Goal: Task Accomplishment & Management: Complete application form

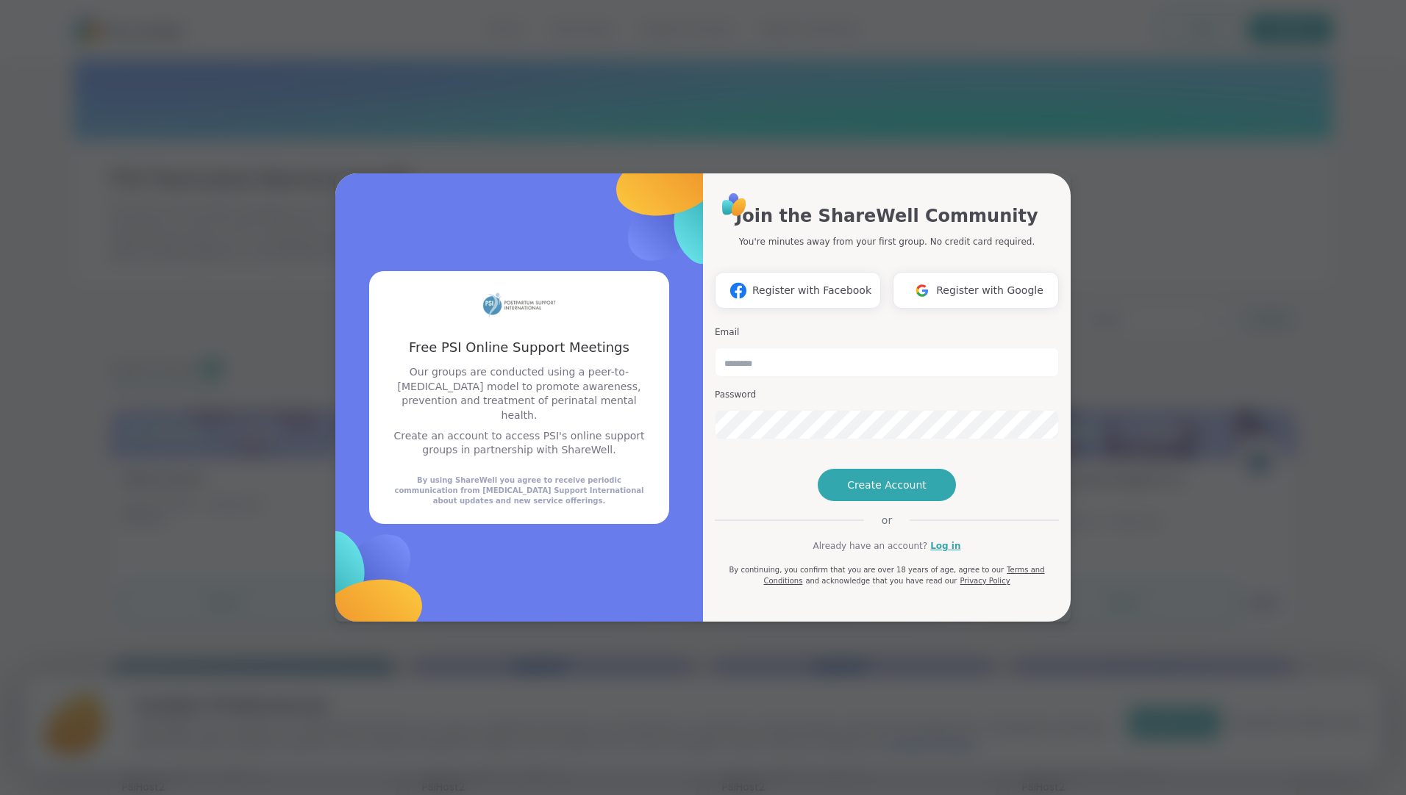
click at [563, 357] on h3 "Free PSI Online Support Meetings" at bounding box center [519, 347] width 265 height 18
click at [917, 501] on button "Create Account" at bounding box center [886, 485] width 138 height 32
click at [823, 348] on input "email" at bounding box center [887, 362] width 344 height 29
type input "**********"
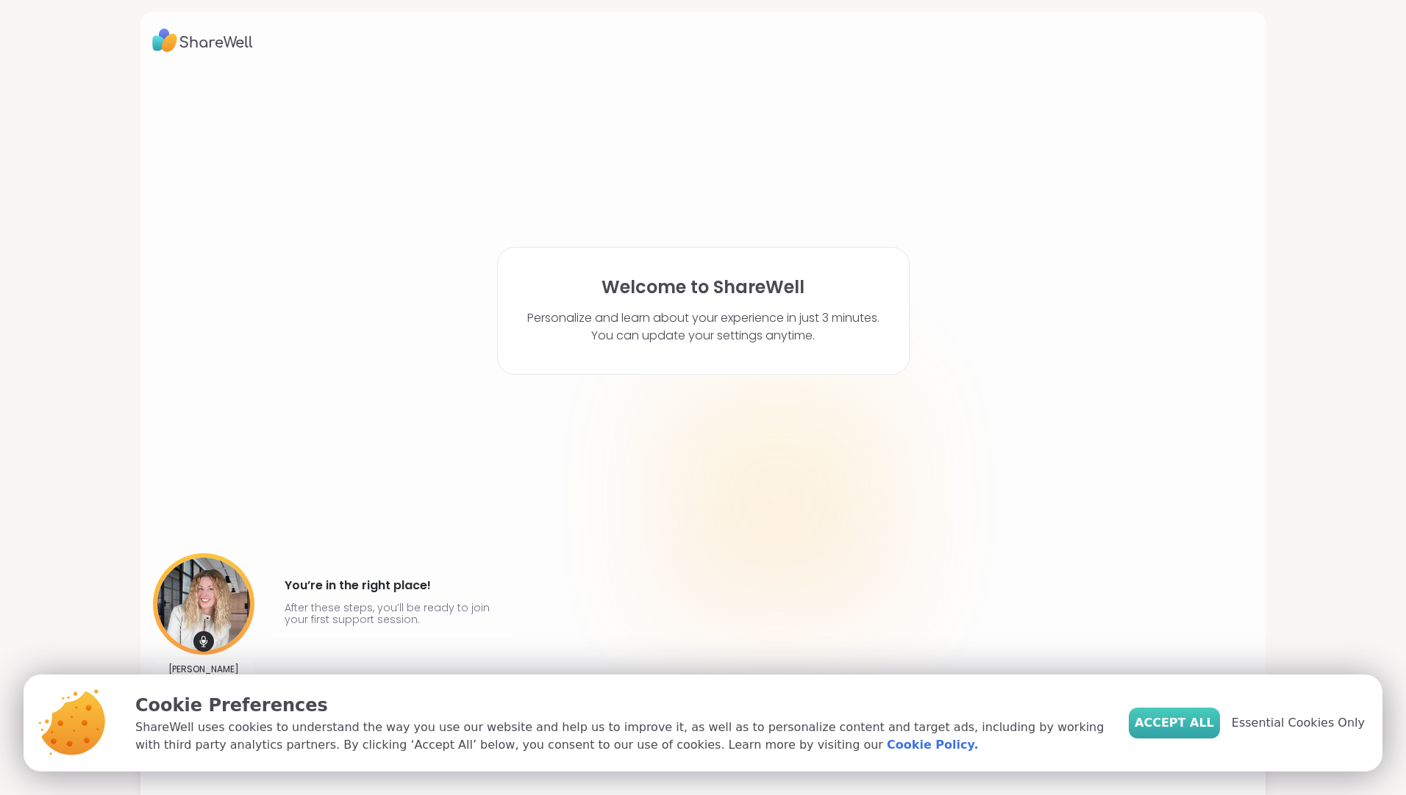
click at [1188, 718] on span "Accept All" at bounding box center [1173, 724] width 79 height 18
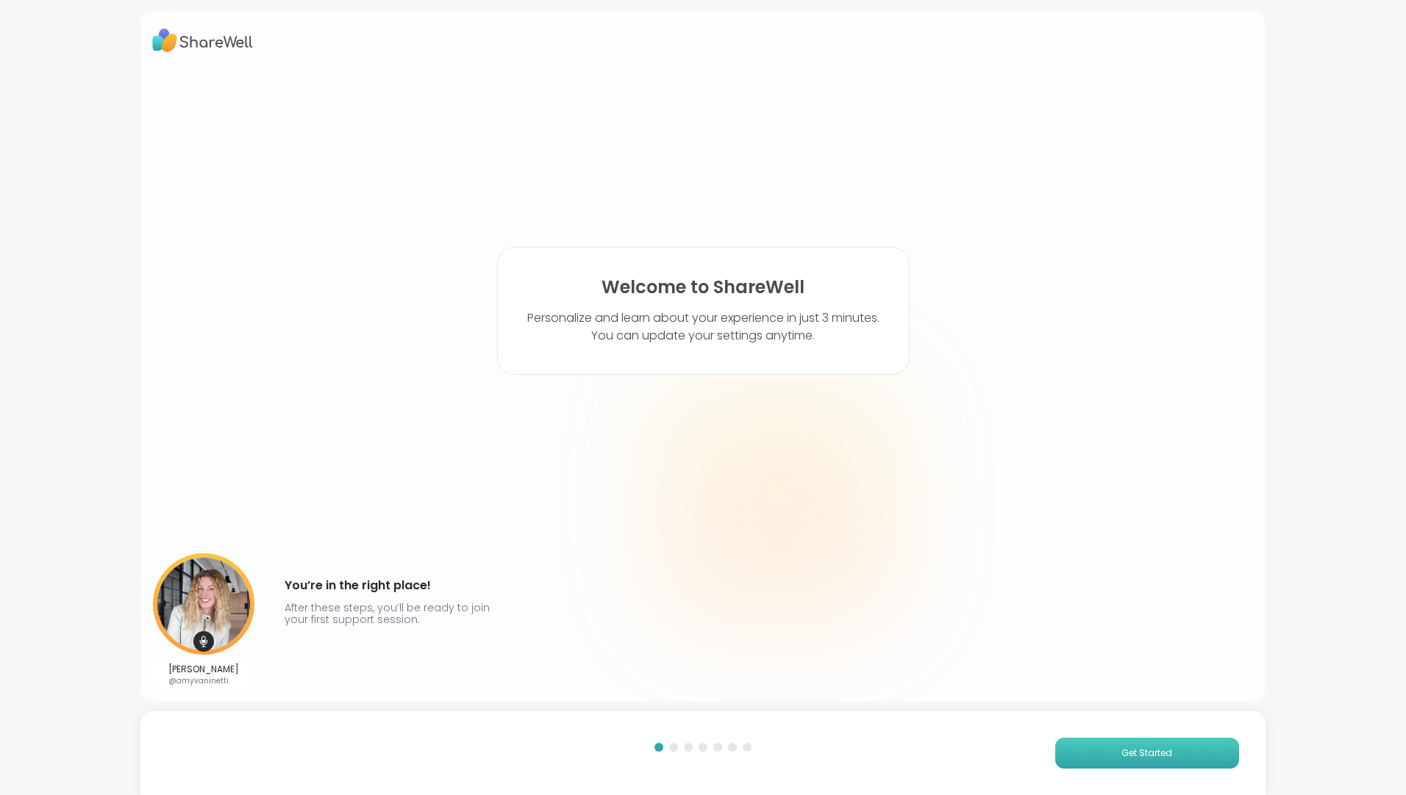
click at [1157, 757] on span "Get Started" at bounding box center [1146, 753] width 51 height 13
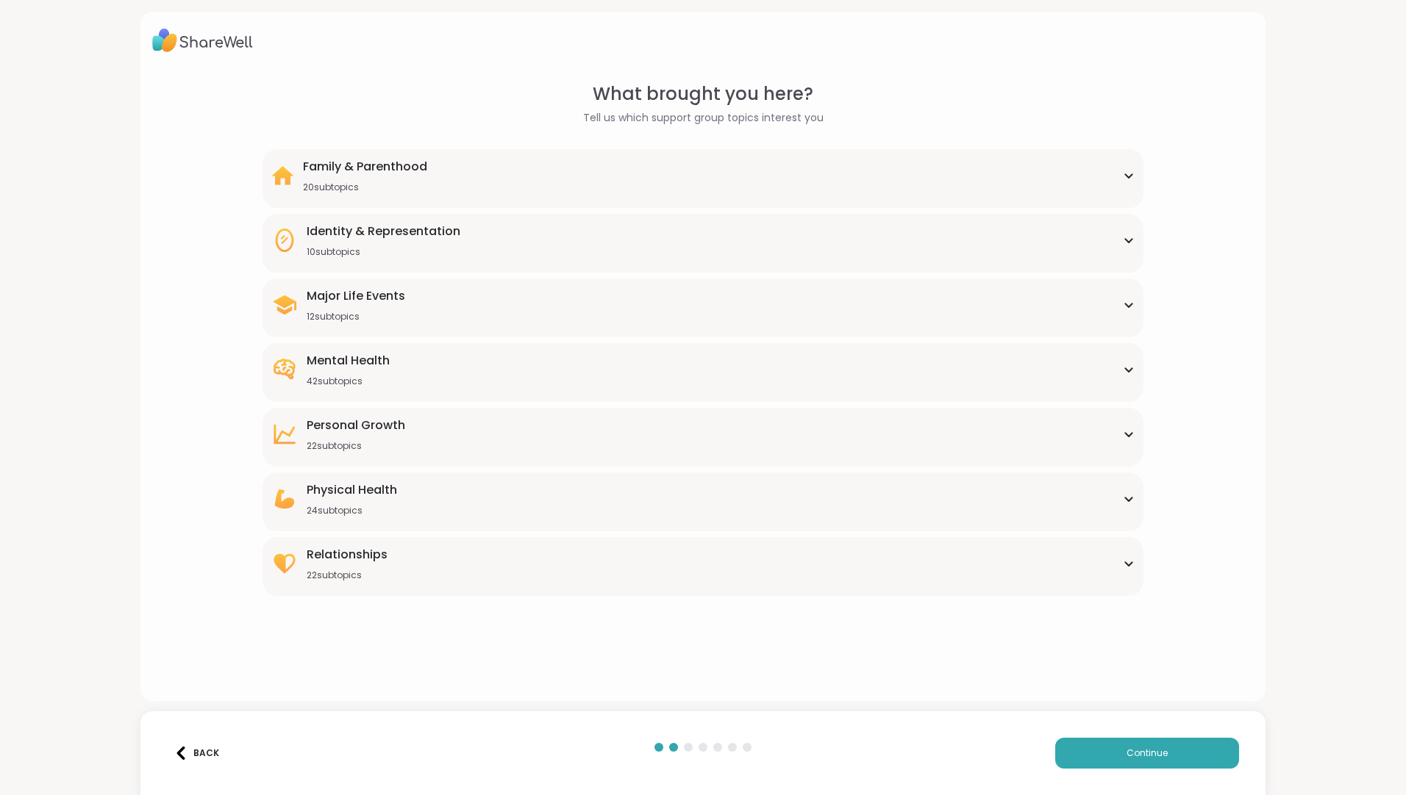
click at [429, 160] on div "Family & Parenthood 20 subtopics" at bounding box center [702, 175] width 863 height 35
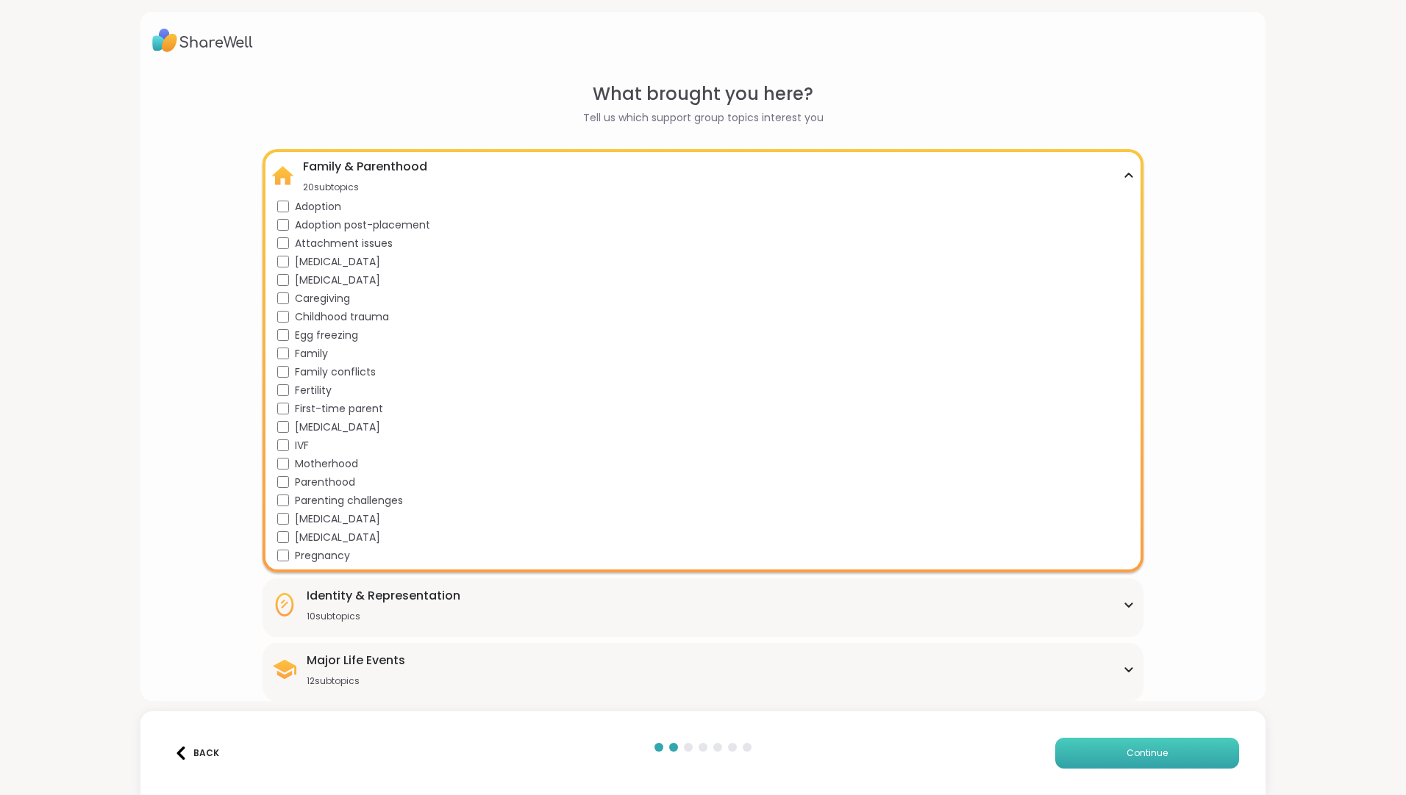
click at [1126, 751] on span "Continue" at bounding box center [1146, 753] width 41 height 13
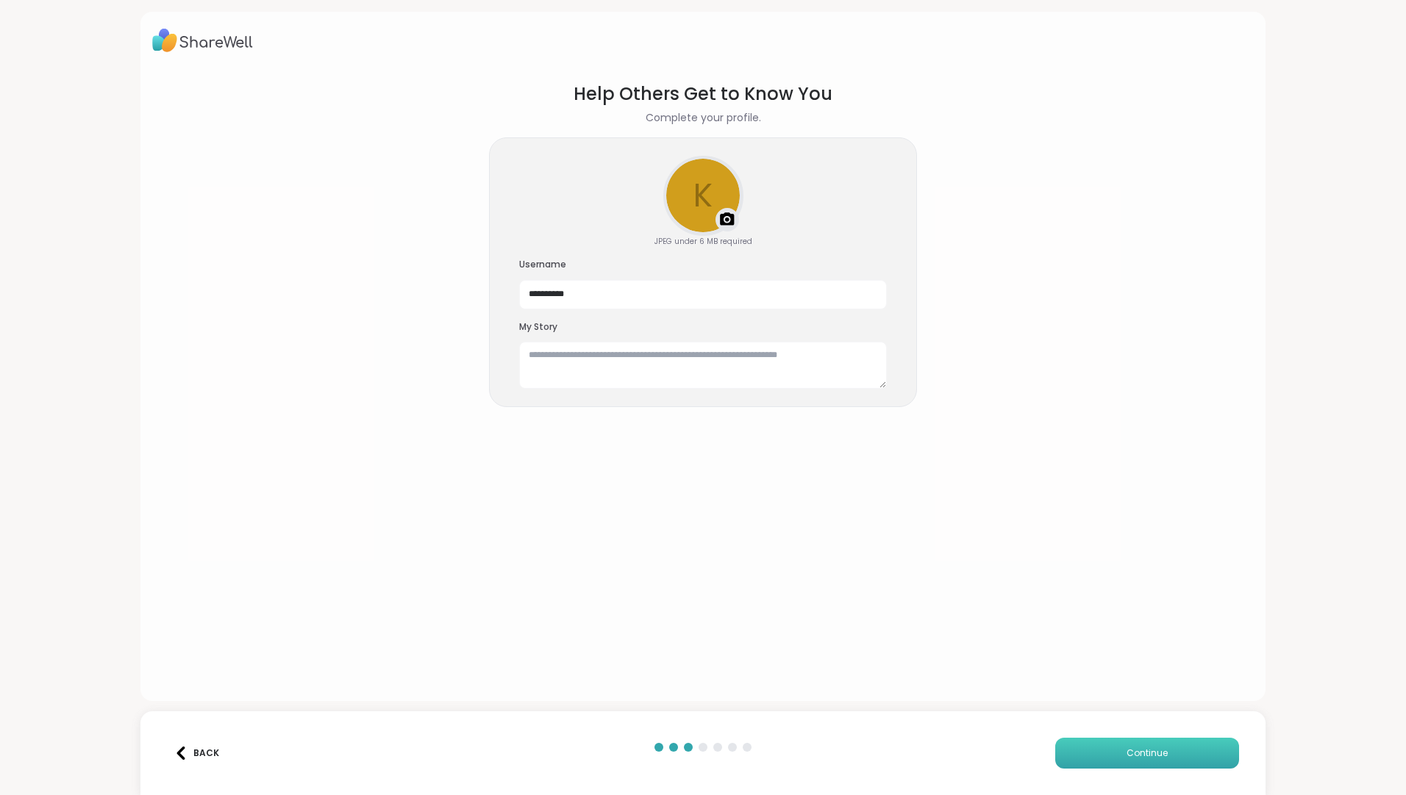
click at [1126, 751] on span "Continue" at bounding box center [1146, 753] width 41 height 13
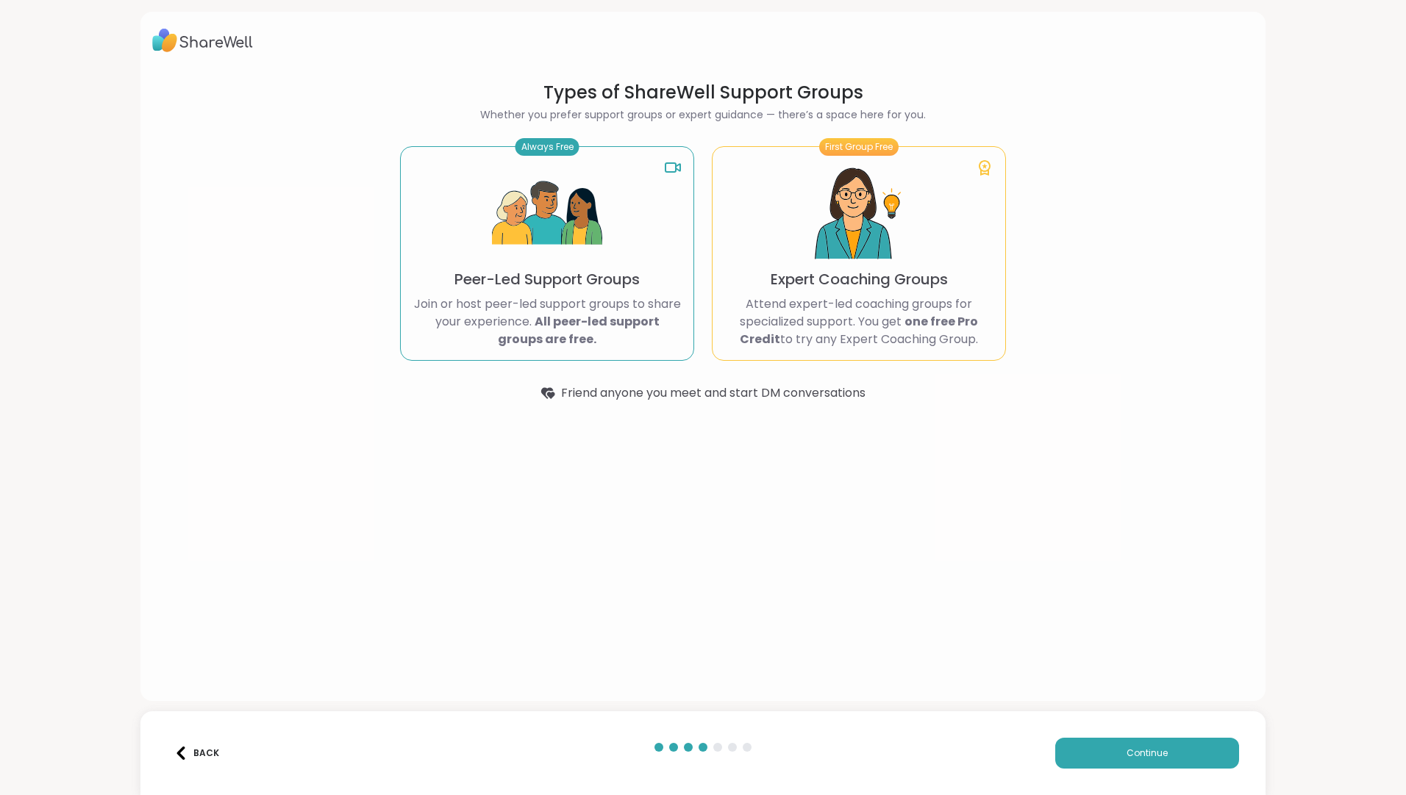
click at [544, 239] on img at bounding box center [547, 214] width 110 height 110
click at [548, 328] on b "All peer-led support groups are free." at bounding box center [579, 330] width 162 height 35
click at [384, 363] on section "Types of ShareWell Support Groups Whether you prefer support groups or expert g…" at bounding box center [703, 241] width 665 height 345
click at [1114, 760] on button "Continue" at bounding box center [1147, 753] width 184 height 31
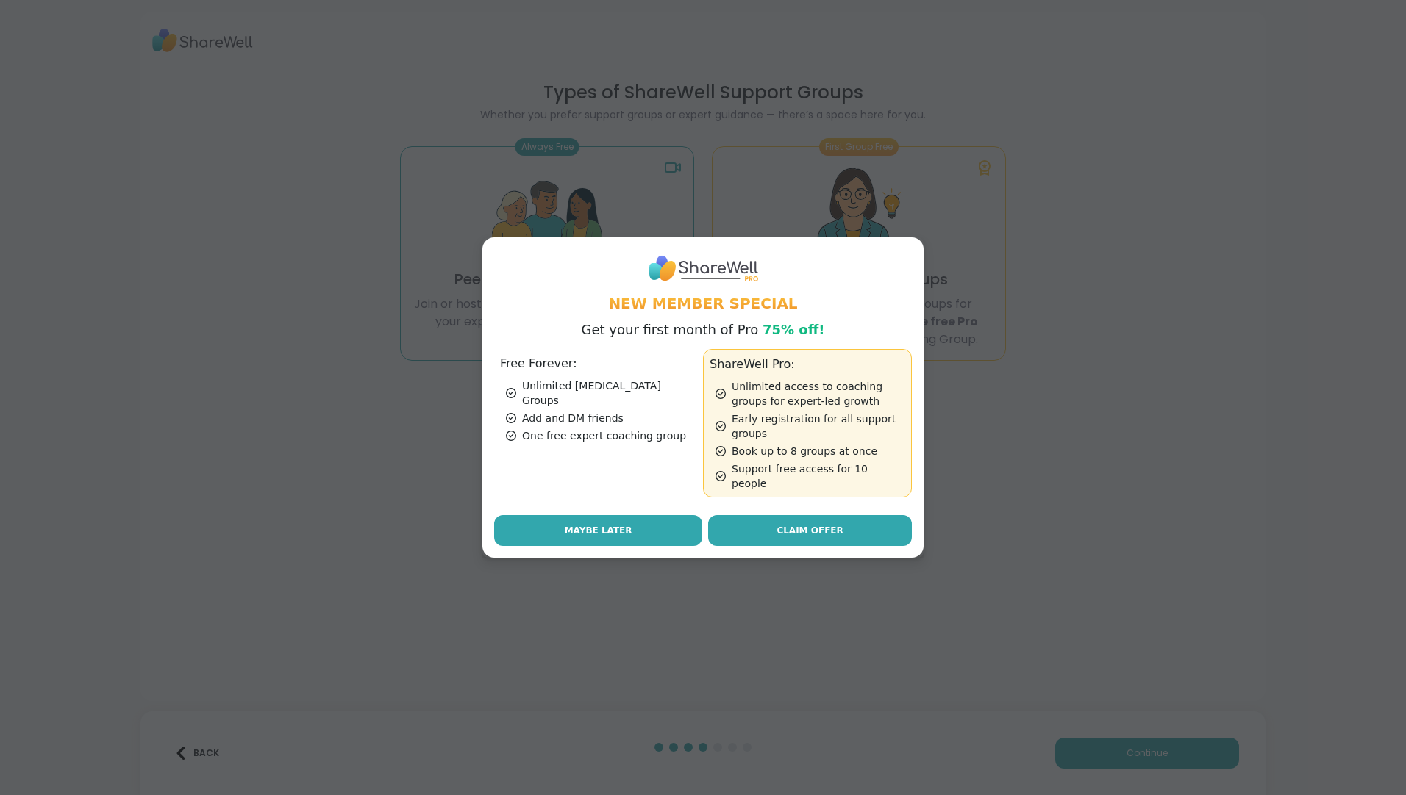
click at [532, 520] on button "Maybe Later" at bounding box center [598, 530] width 208 height 31
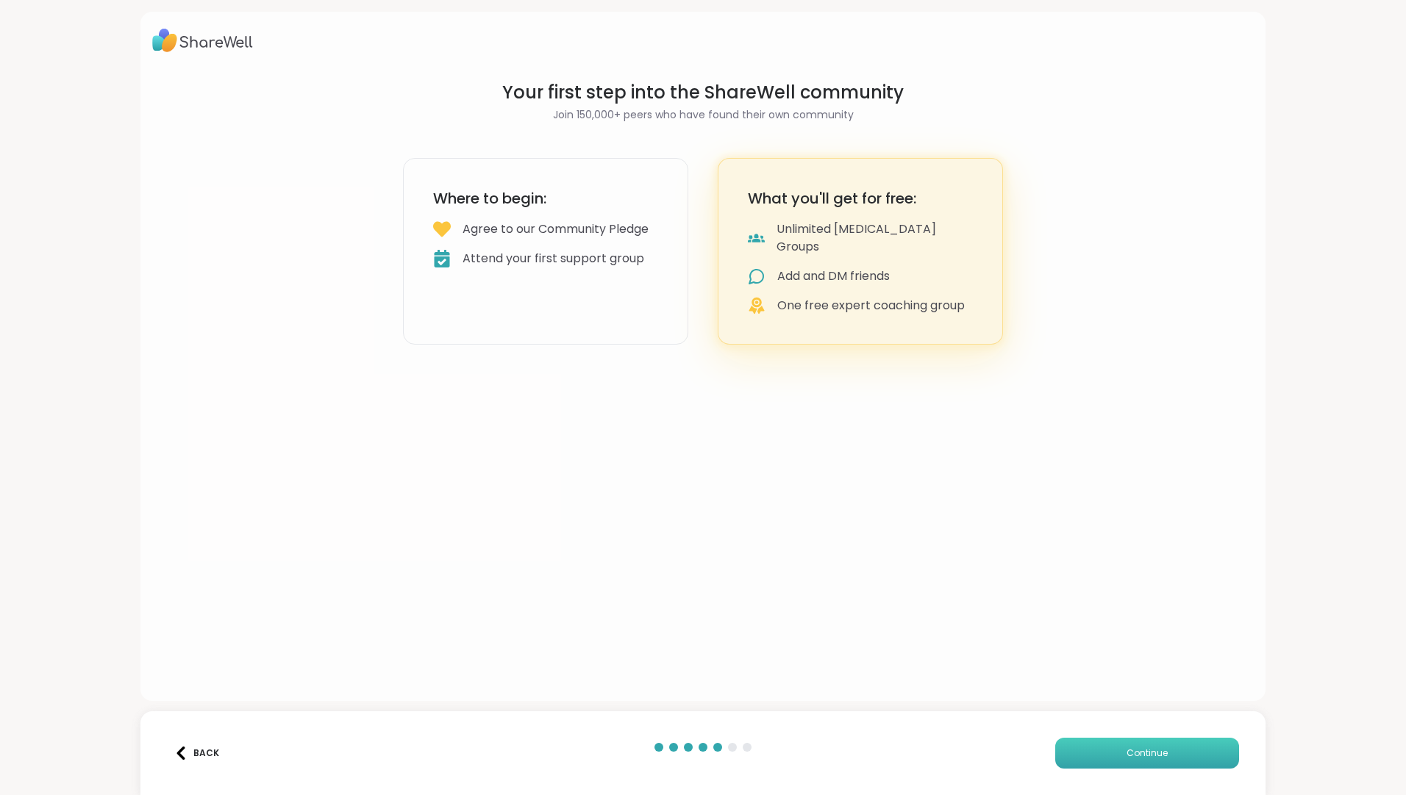
click at [1126, 757] on span "Continue" at bounding box center [1146, 753] width 41 height 13
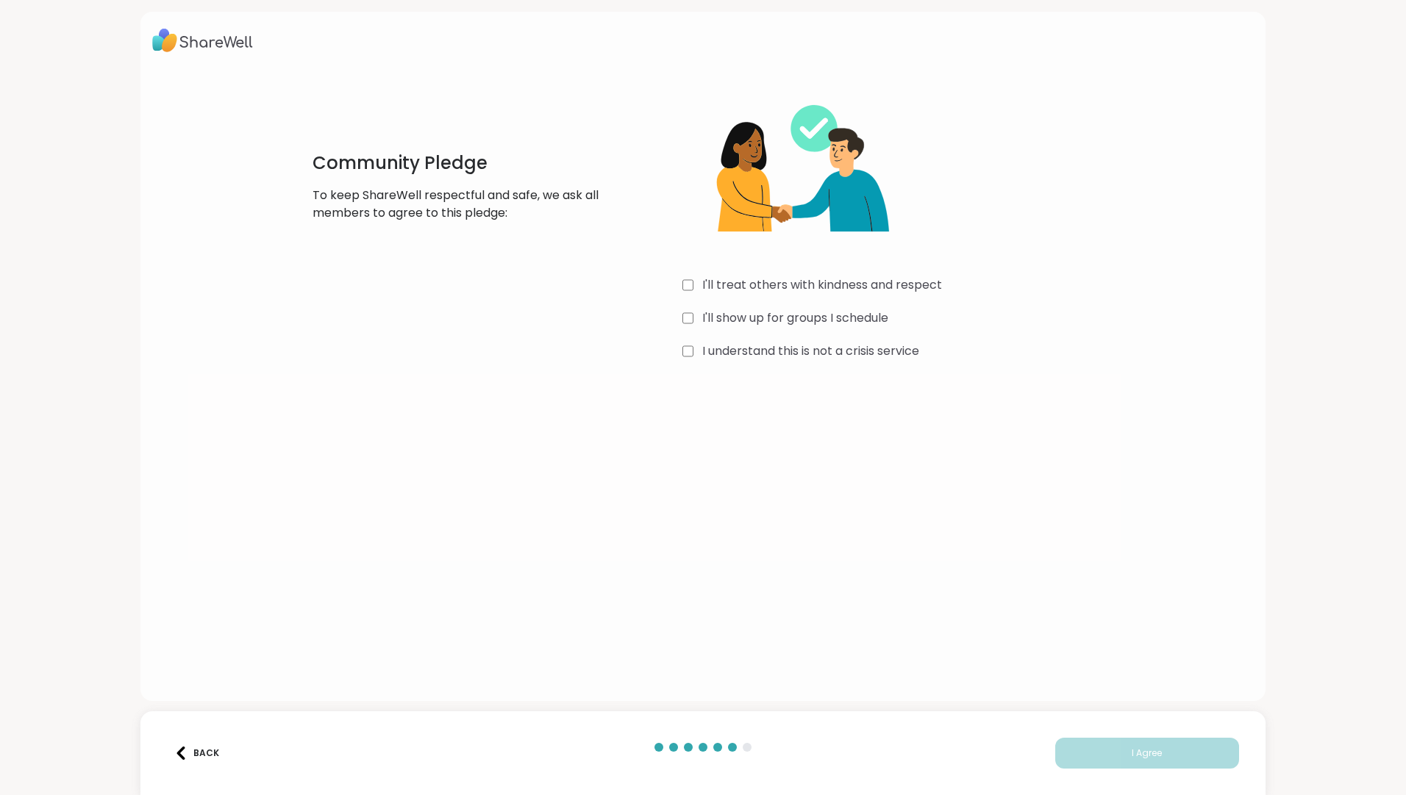
click at [674, 286] on div "Community Pledge To keep ShareWell respectful and safe, we ask all members to a…" at bounding box center [703, 222] width 840 height 283
click at [1099, 752] on button "I Agree" at bounding box center [1147, 753] width 184 height 31
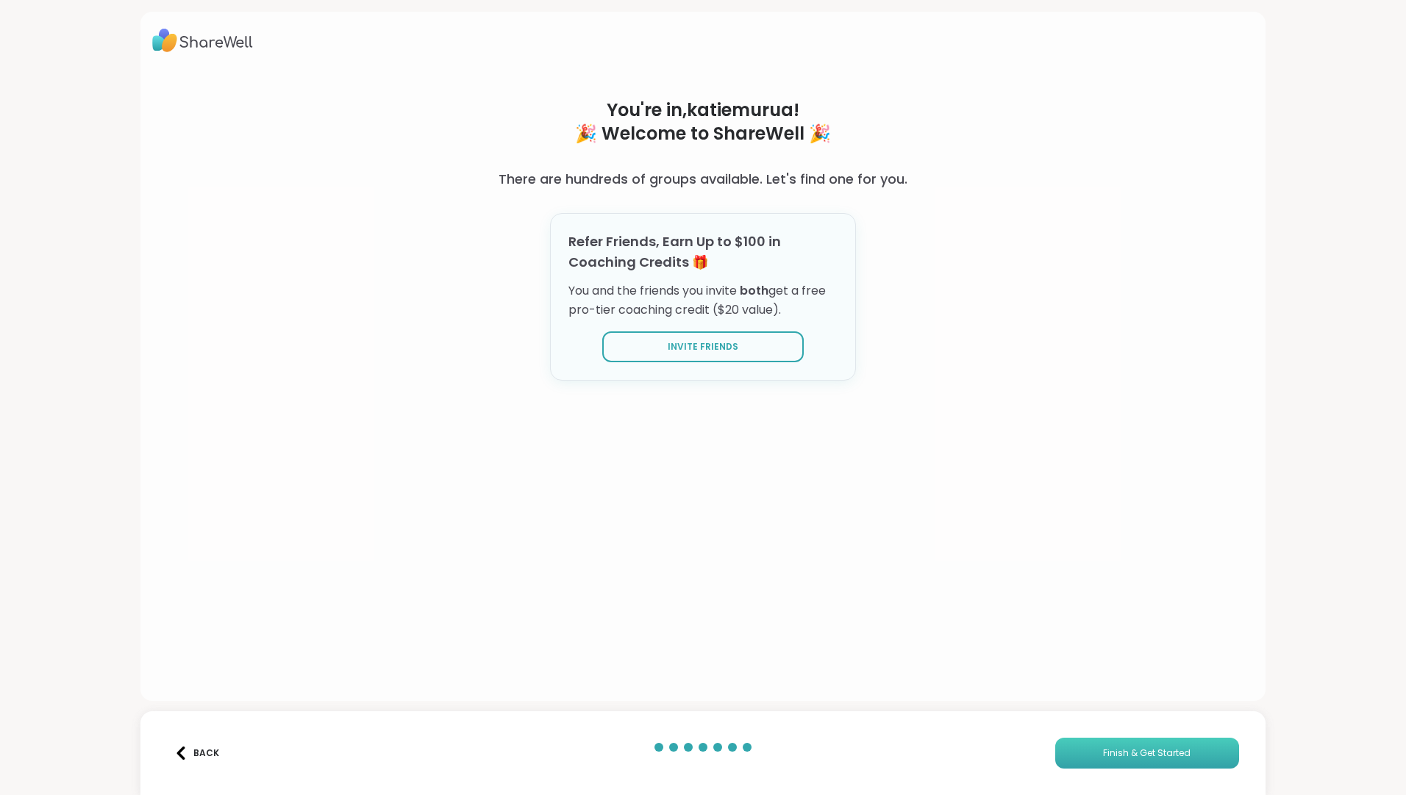
click at [1067, 747] on button "Finish & Get Started" at bounding box center [1147, 753] width 184 height 31
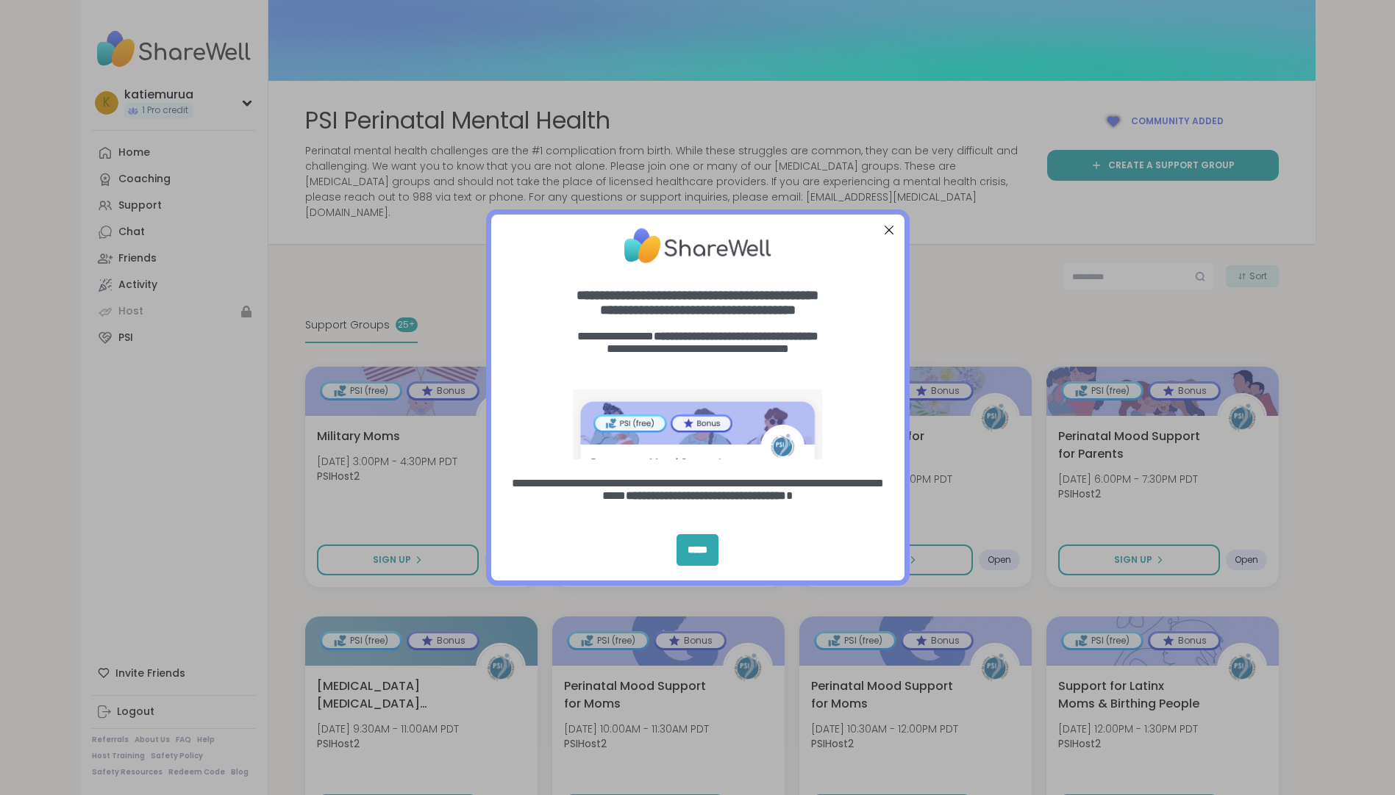
click at [884, 232] on div "Close Step" at bounding box center [888, 230] width 19 height 19
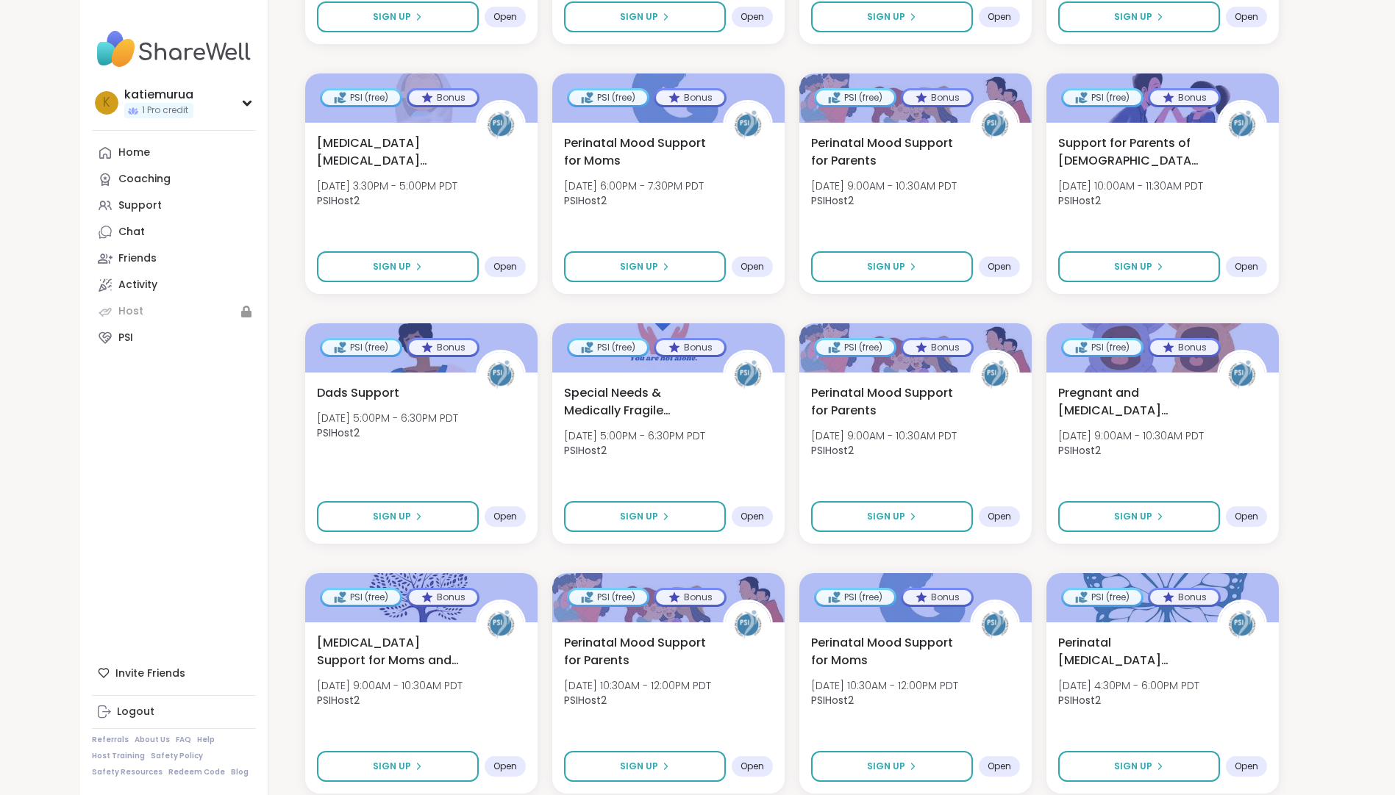
scroll to position [809, 0]
